Goal: Task Accomplishment & Management: Manage account settings

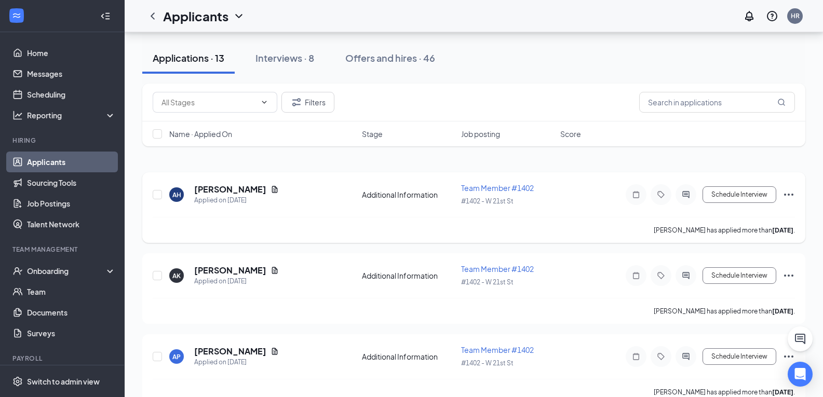
scroll to position [52, 0]
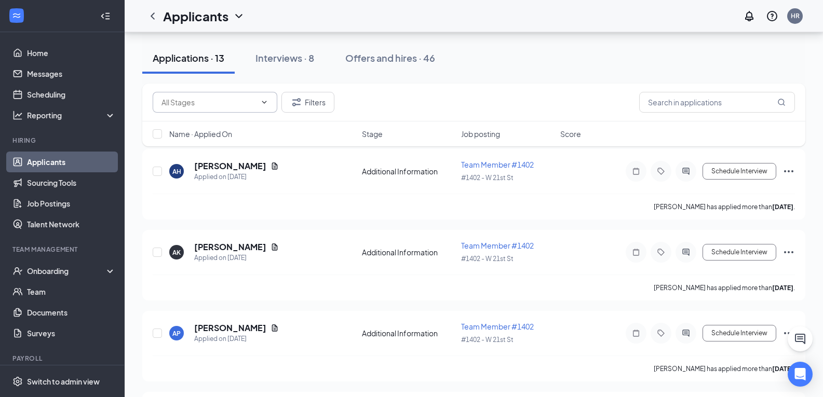
click at [217, 104] on input "text" at bounding box center [209, 102] width 95 height 11
click at [745, 104] on input "text" at bounding box center [717, 102] width 156 height 21
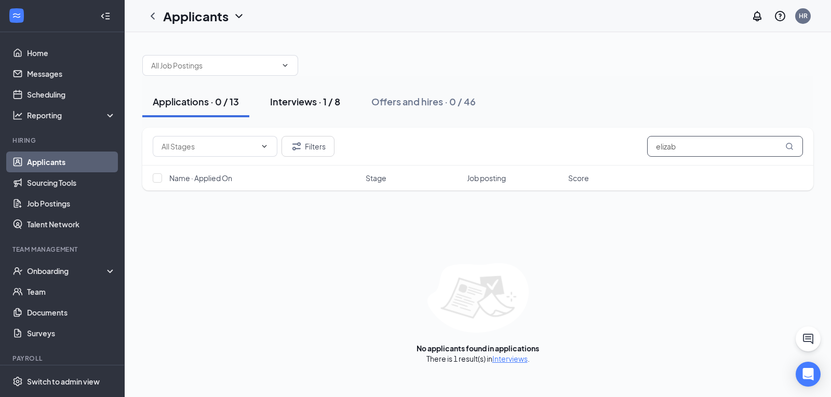
type input "elizab"
click at [298, 103] on div "Interviews · 1 / 8" at bounding box center [305, 101] width 70 height 13
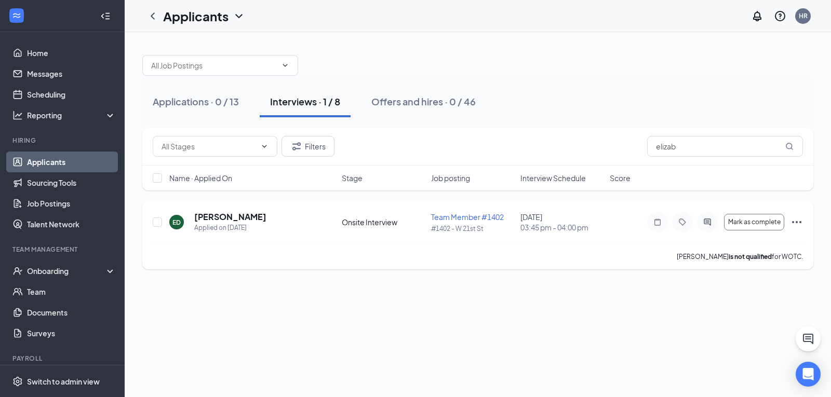
click at [486, 220] on span "Team Member #1402" at bounding box center [467, 216] width 73 height 9
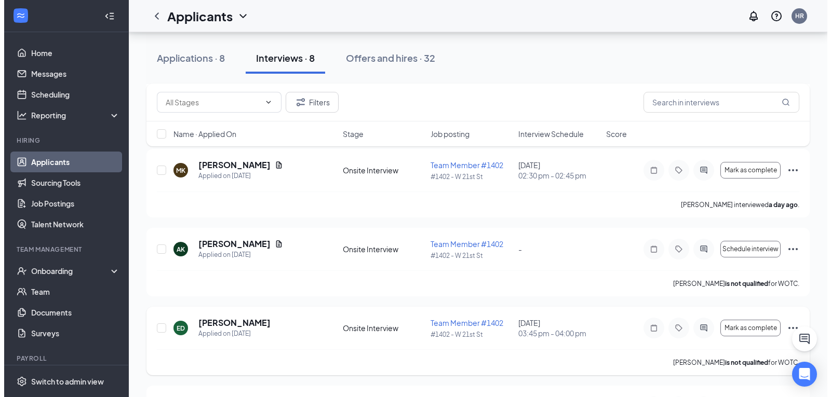
scroll to position [148, 0]
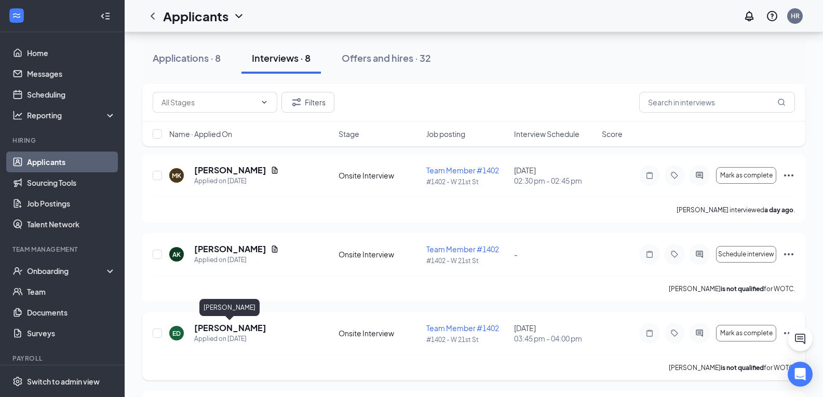
click at [252, 327] on h5 "[PERSON_NAME]" at bounding box center [230, 328] width 72 height 11
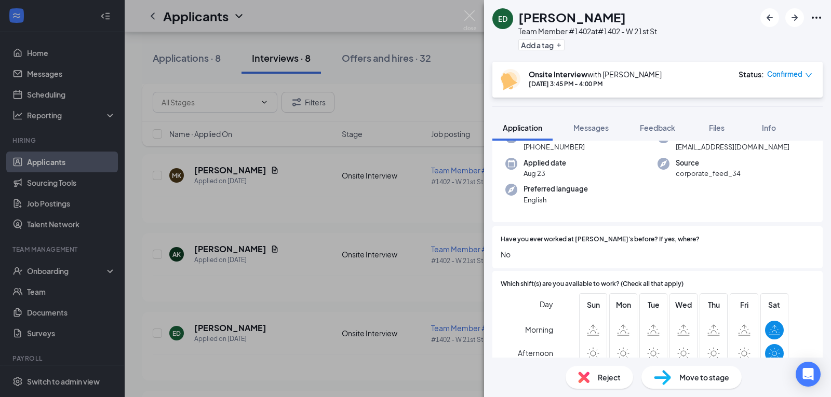
scroll to position [15, 0]
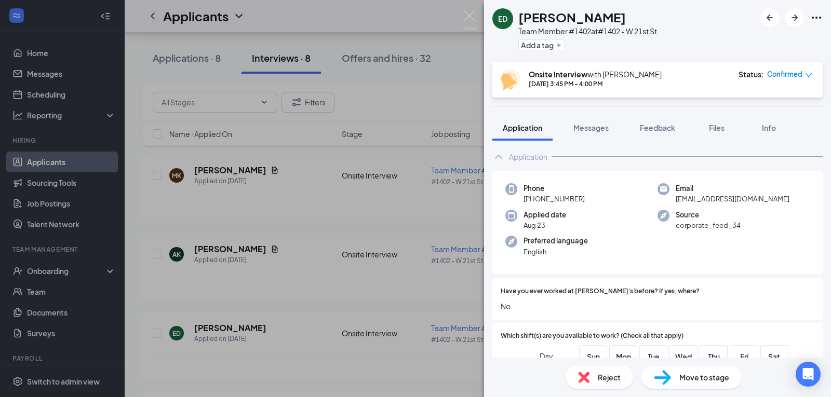
click at [673, 374] on div "Move to stage" at bounding box center [691, 377] width 100 height 23
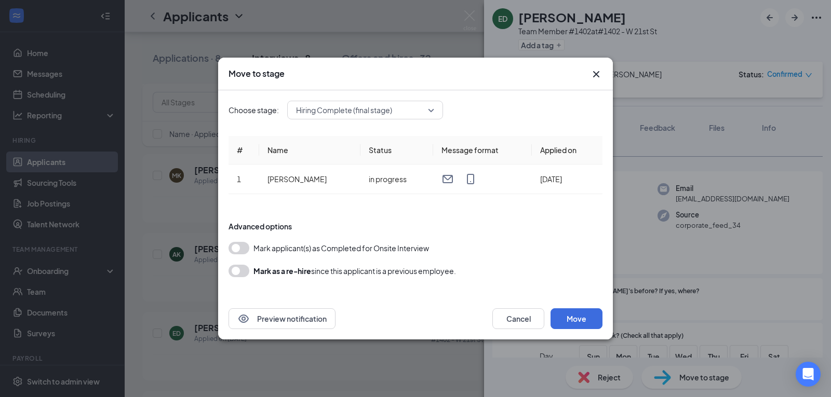
click at [241, 248] on button "button" at bounding box center [239, 248] width 21 height 12
click at [582, 324] on button "Move" at bounding box center [576, 318] width 52 height 21
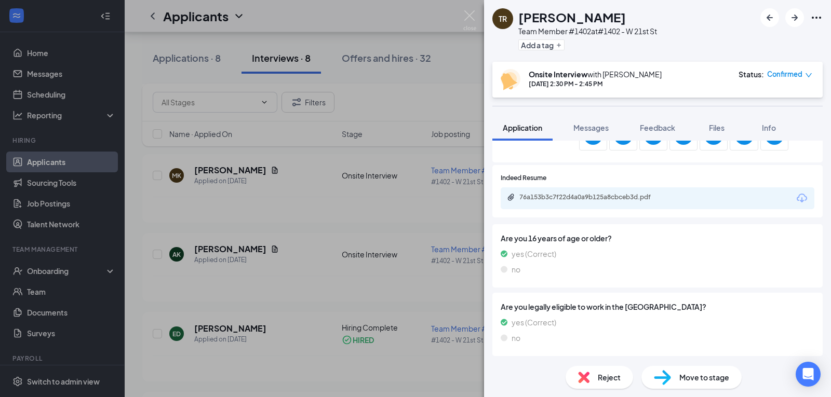
scroll to position [312, 0]
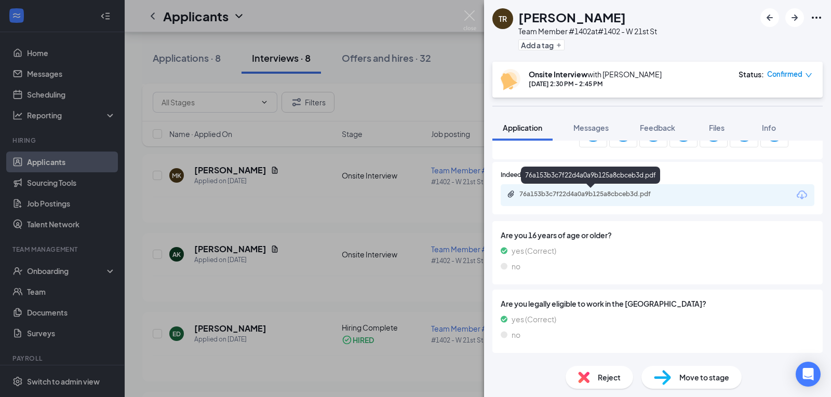
click at [629, 196] on div "76a153b3c7f22d4a0a9b125a8cbceb3d.pdf" at bounding box center [591, 194] width 145 height 8
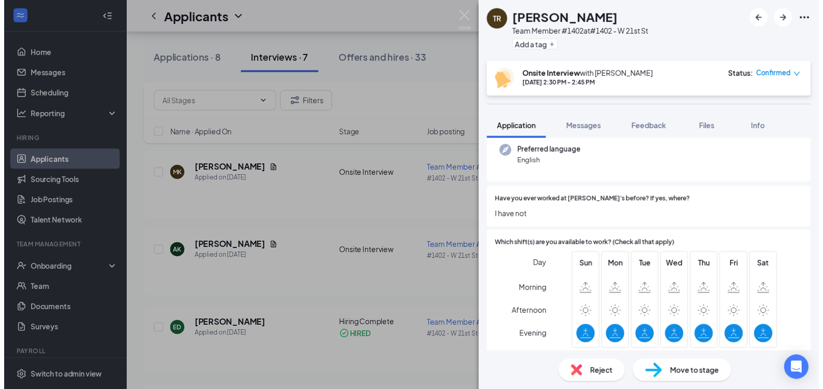
scroll to position [0, 0]
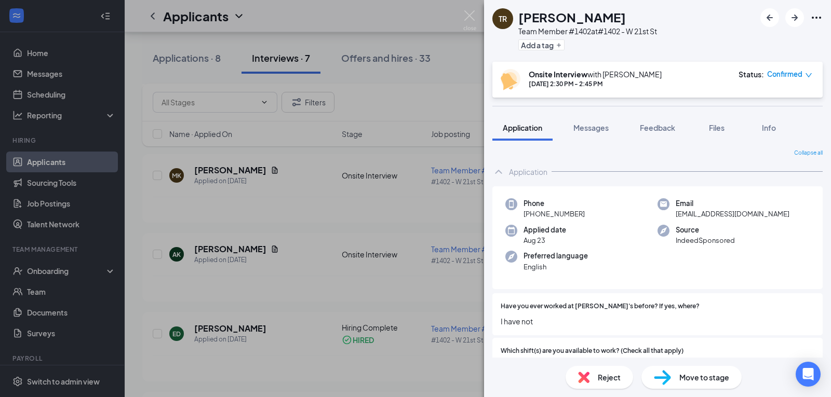
click at [365, 272] on div "TR [PERSON_NAME] Team Member #1402 at #1402 - W 21st St Add a tag Onsite Interv…" at bounding box center [415, 198] width 831 height 397
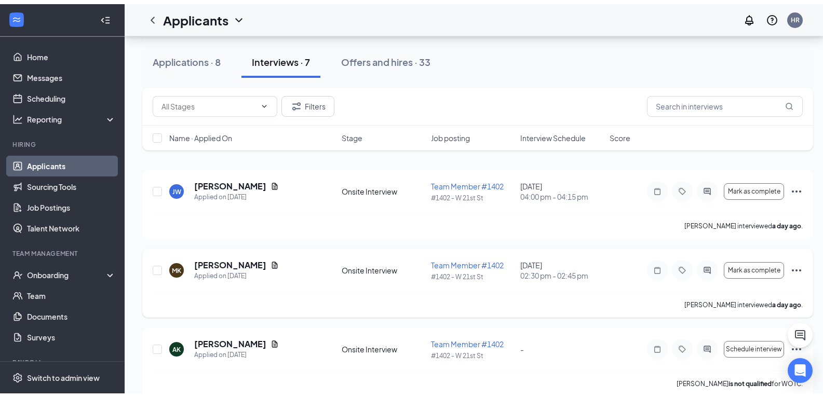
scroll to position [25, 0]
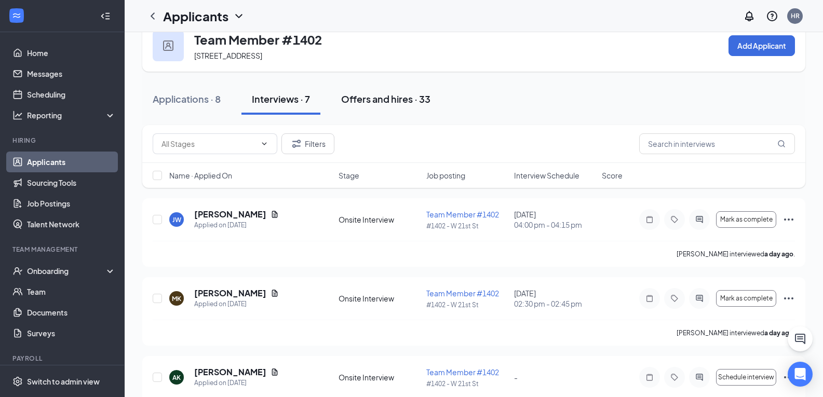
click at [386, 97] on div "Offers and hires · 33" at bounding box center [385, 98] width 89 height 13
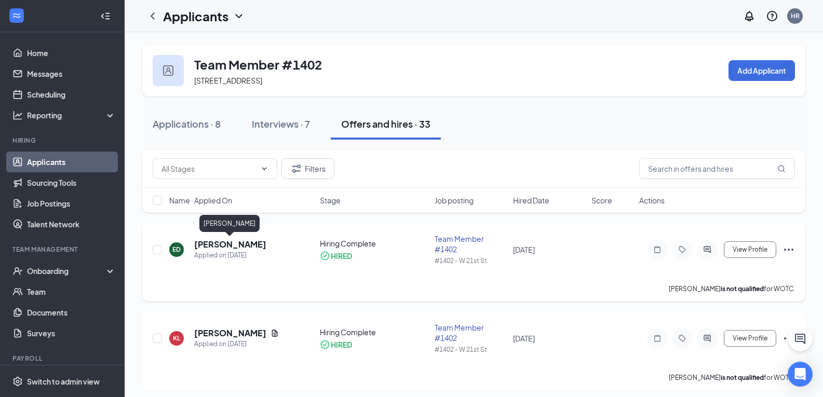
click at [214, 246] on h5 "[PERSON_NAME]" at bounding box center [230, 244] width 72 height 11
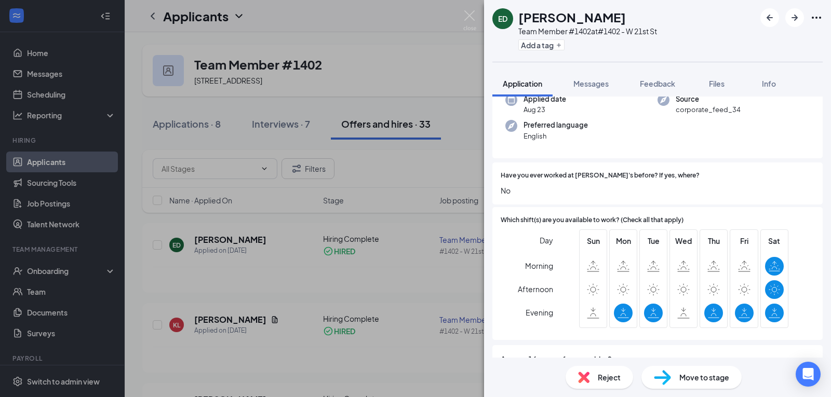
scroll to position [75, 0]
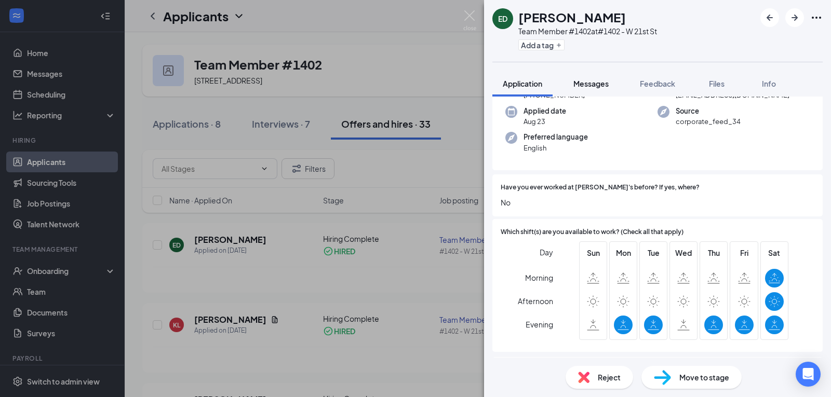
click at [598, 80] on span "Messages" at bounding box center [590, 83] width 35 height 9
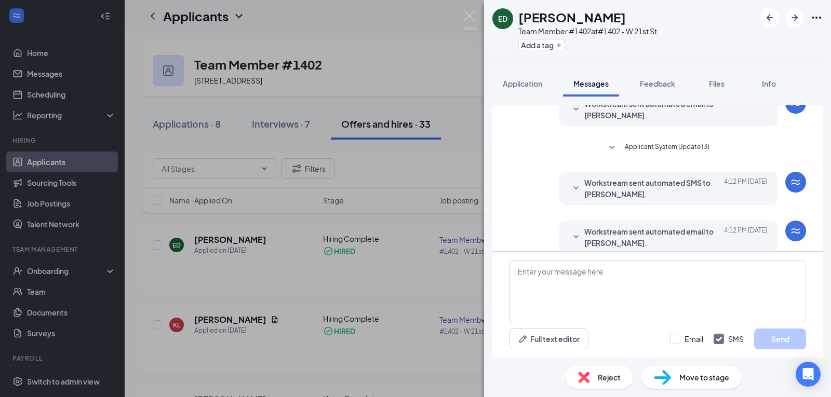
scroll to position [240, 0]
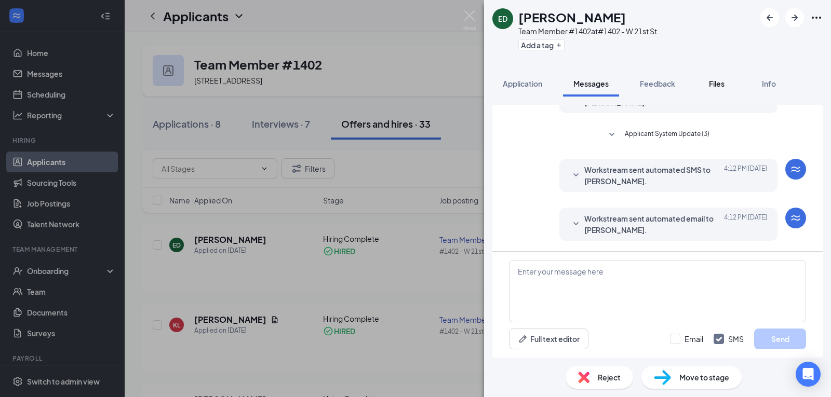
click at [724, 85] on span "Files" at bounding box center [717, 83] width 16 height 9
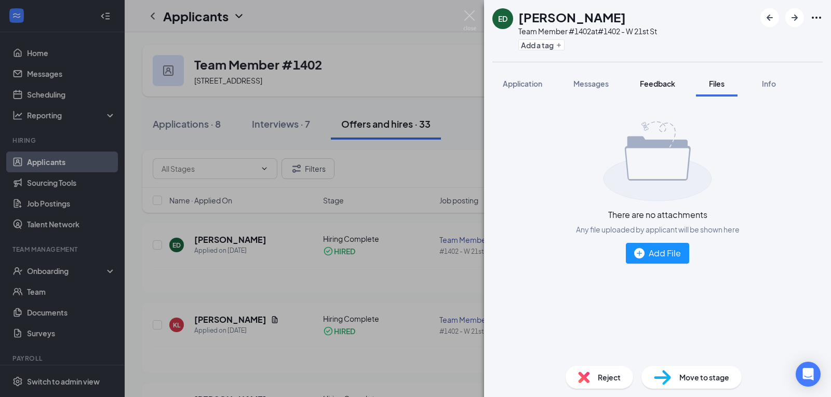
click at [667, 83] on span "Feedback" at bounding box center [657, 83] width 35 height 9
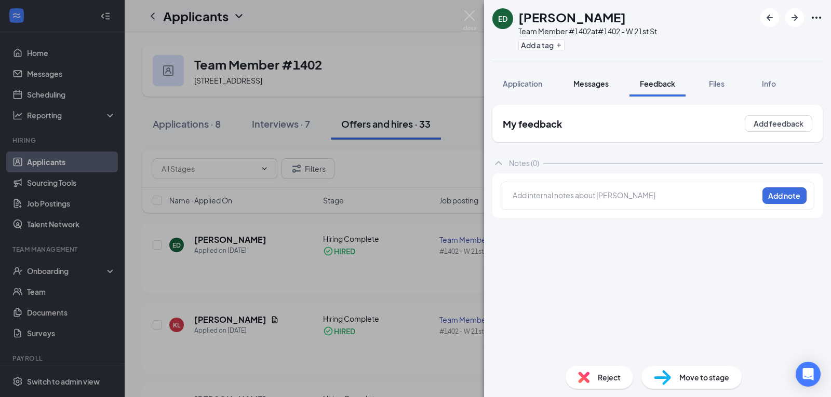
click at [613, 85] on button "Messages" at bounding box center [591, 84] width 56 height 26
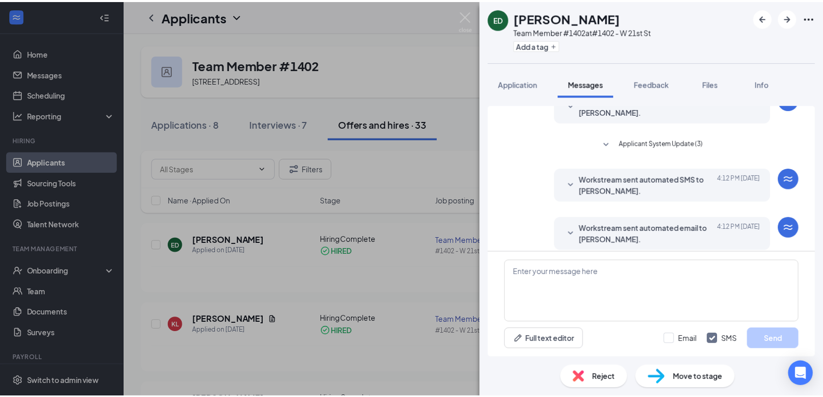
scroll to position [240, 0]
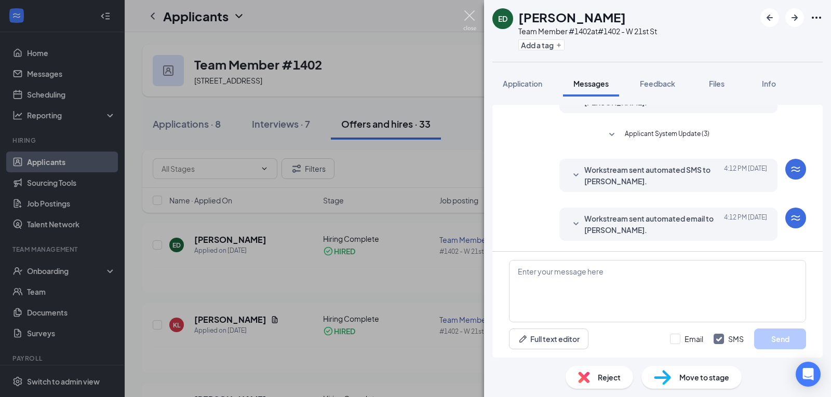
click at [468, 15] on img at bounding box center [469, 20] width 13 height 20
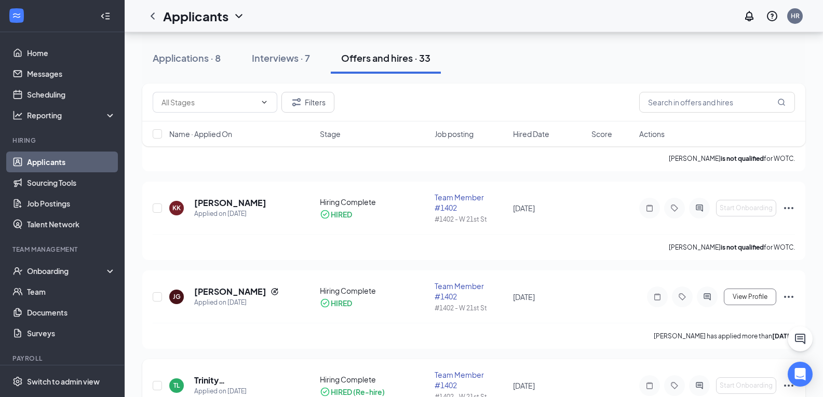
scroll to position [571, 0]
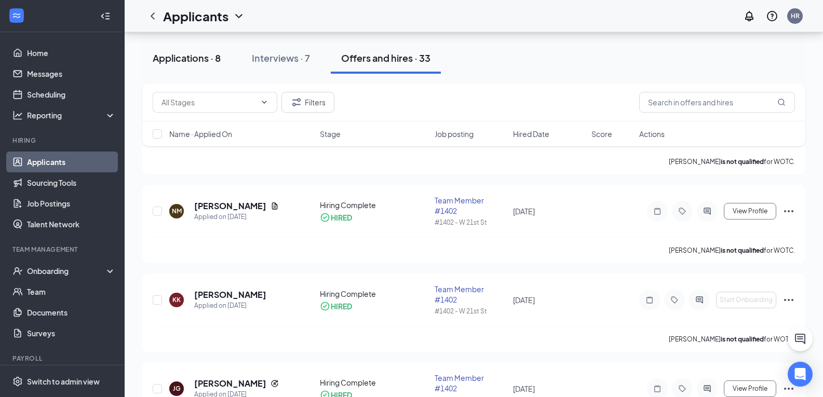
click at [189, 66] on button "Applications · 8" at bounding box center [186, 58] width 89 height 31
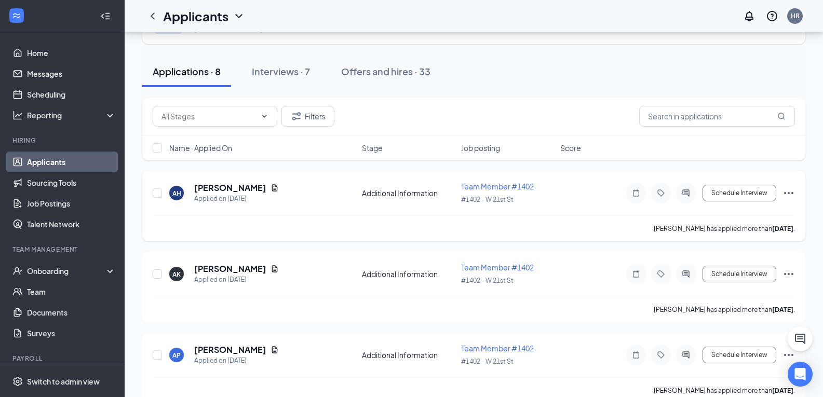
scroll to position [52, 0]
click at [252, 66] on button "Interviews · 7" at bounding box center [280, 72] width 79 height 31
